Goal: Manage account settings

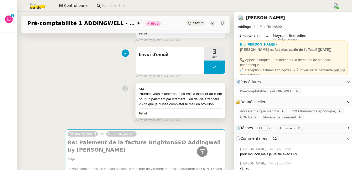
scroll to position [210, 0]
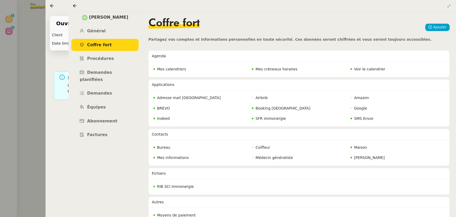
scroll to position [2, 0]
click at [76, 6] on icon at bounding box center [75, 6] width 4 height 4
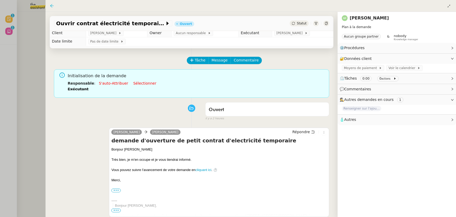
click at [52, 5] on icon at bounding box center [52, 6] width 4 height 4
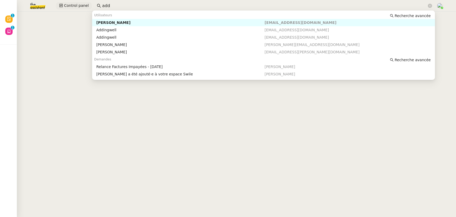
drag, startPoint x: 105, startPoint y: 6, endPoint x: 82, endPoint y: 4, distance: 23.4
click at [82, 4] on div "Control panel add" at bounding box center [227, 6] width 429 height 12
click at [110, 22] on div "Fanny Eyraud" at bounding box center [180, 22] width 168 height 5
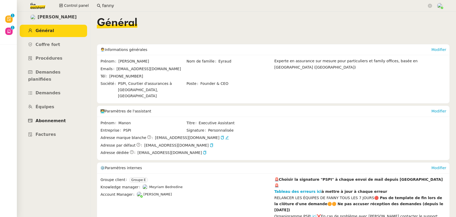
click at [56, 118] on span "Abonnement" at bounding box center [50, 120] width 30 height 5
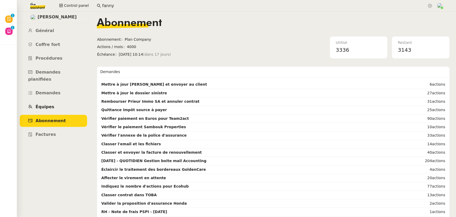
click at [49, 104] on span "Équipes" at bounding box center [44, 106] width 19 height 5
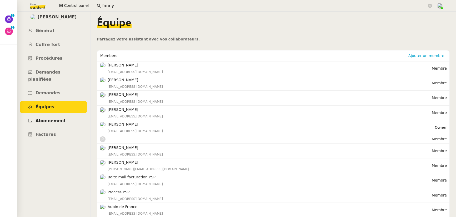
click at [56, 115] on link "Abonnement" at bounding box center [53, 121] width 67 height 12
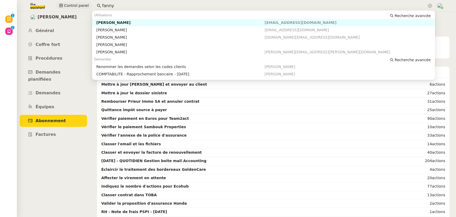
drag, startPoint x: 99, startPoint y: 4, endPoint x: 68, endPoint y: 4, distance: 30.8
click at [68, 4] on div "Control panel fanny" at bounding box center [227, 6] width 429 height 12
click at [105, 22] on div "Edwige Giron-Fleckinger" at bounding box center [180, 22] width 168 height 5
type input "edwi"
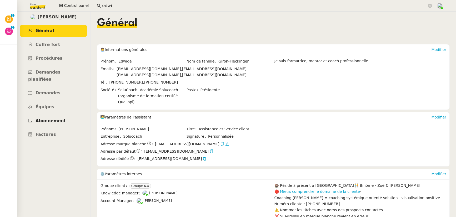
click at [54, 118] on span "Abonnement" at bounding box center [50, 120] width 30 height 5
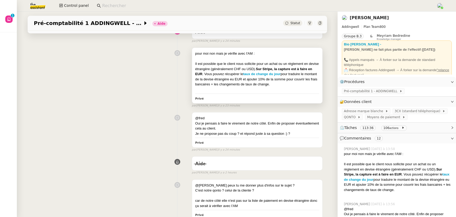
scroll to position [46, 0]
